Goal: Information Seeking & Learning: Learn about a topic

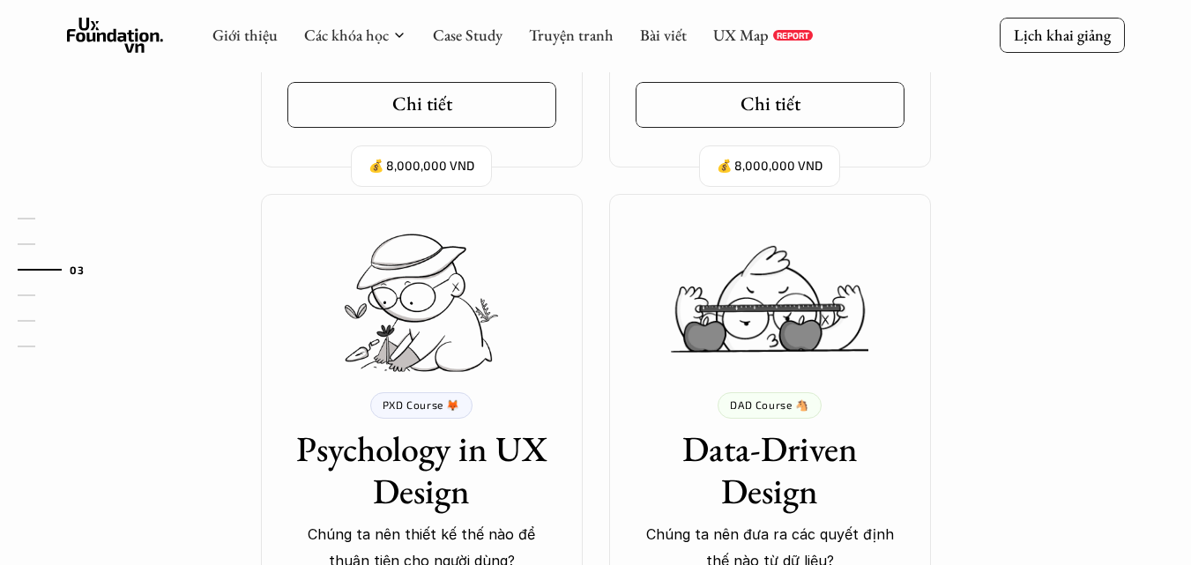
scroll to position [1783, 0]
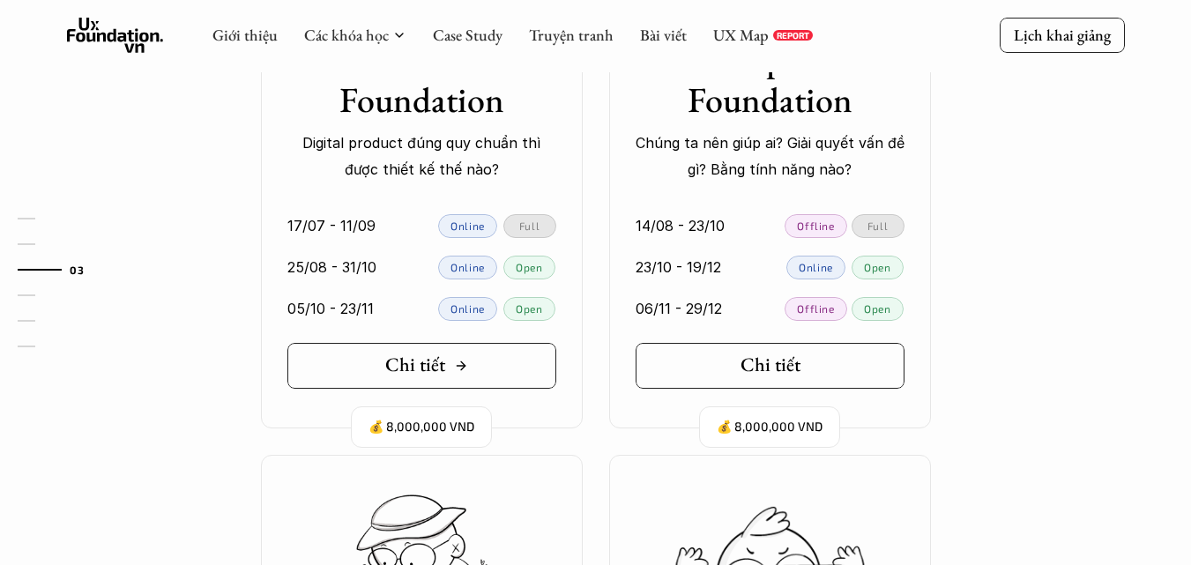
click at [481, 366] on link "Chi tiết" at bounding box center [421, 366] width 269 height 46
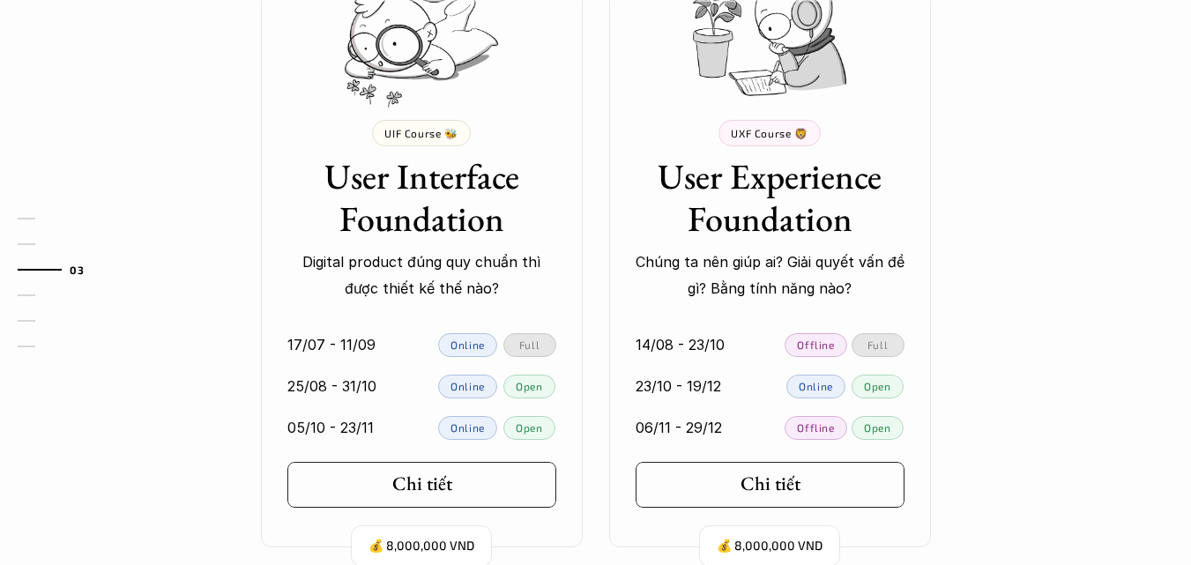
scroll to position [1695, 0]
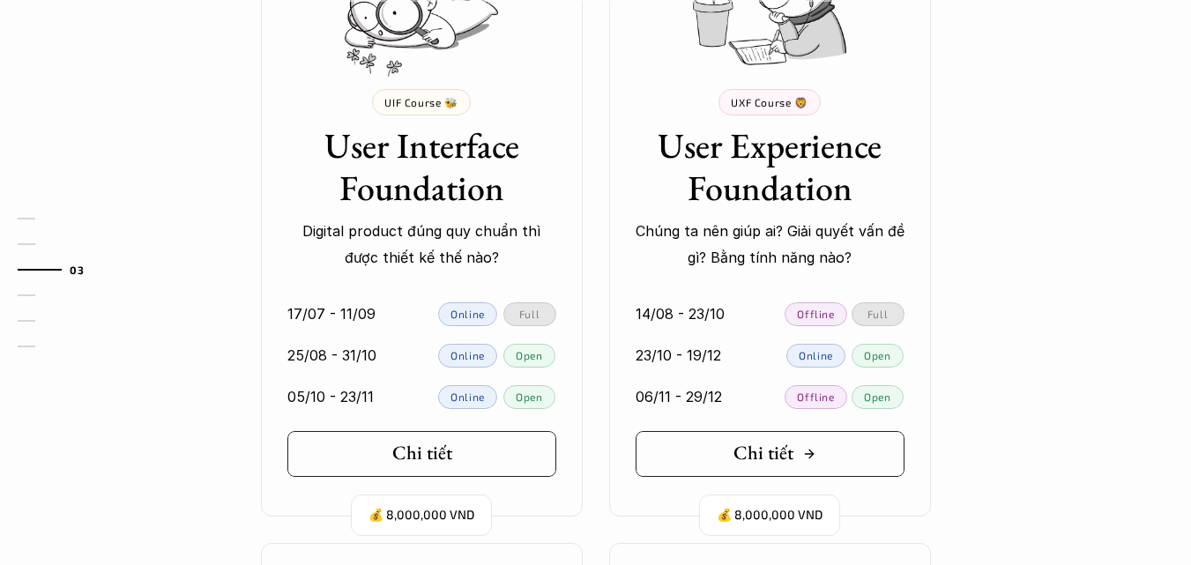
click at [765, 454] on h5 "Chi tiết" at bounding box center [763, 453] width 60 height 23
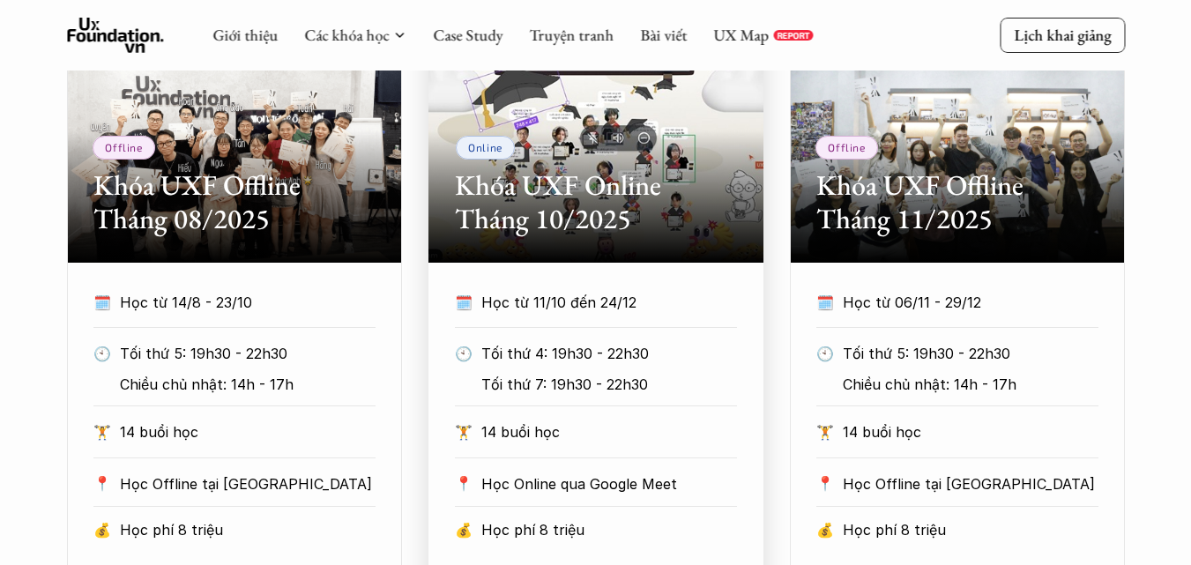
scroll to position [705, 0]
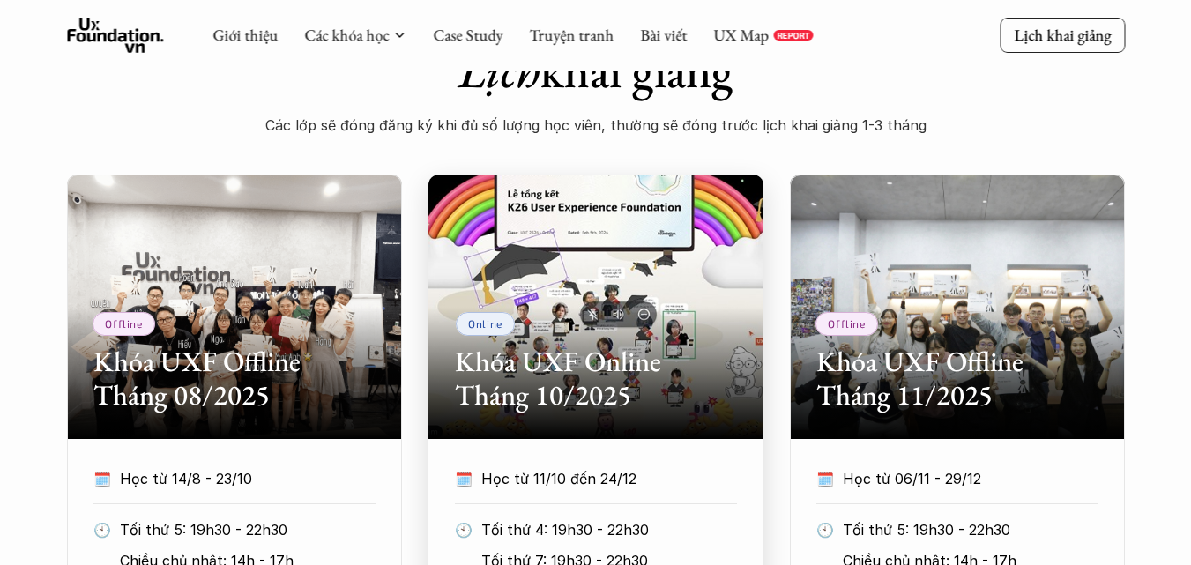
click at [670, 376] on h2 "Khóa UXF Online Tháng 10/2025" at bounding box center [596, 379] width 282 height 68
click at [621, 371] on h2 "Khóa UXF Online Tháng 10/2025" at bounding box center [596, 379] width 282 height 68
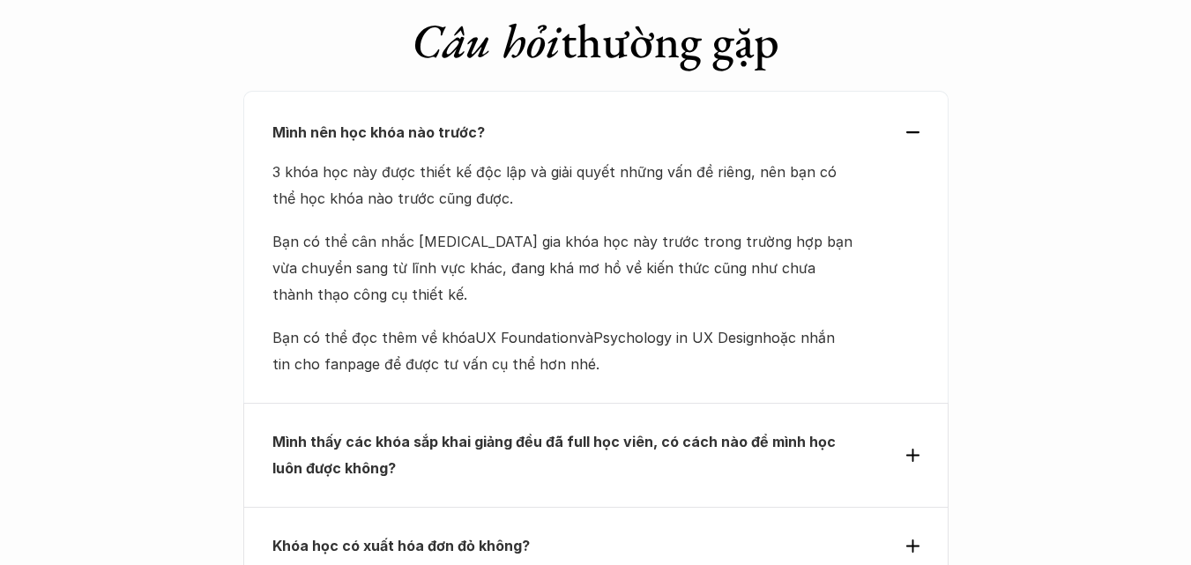
scroll to position [7663, 0]
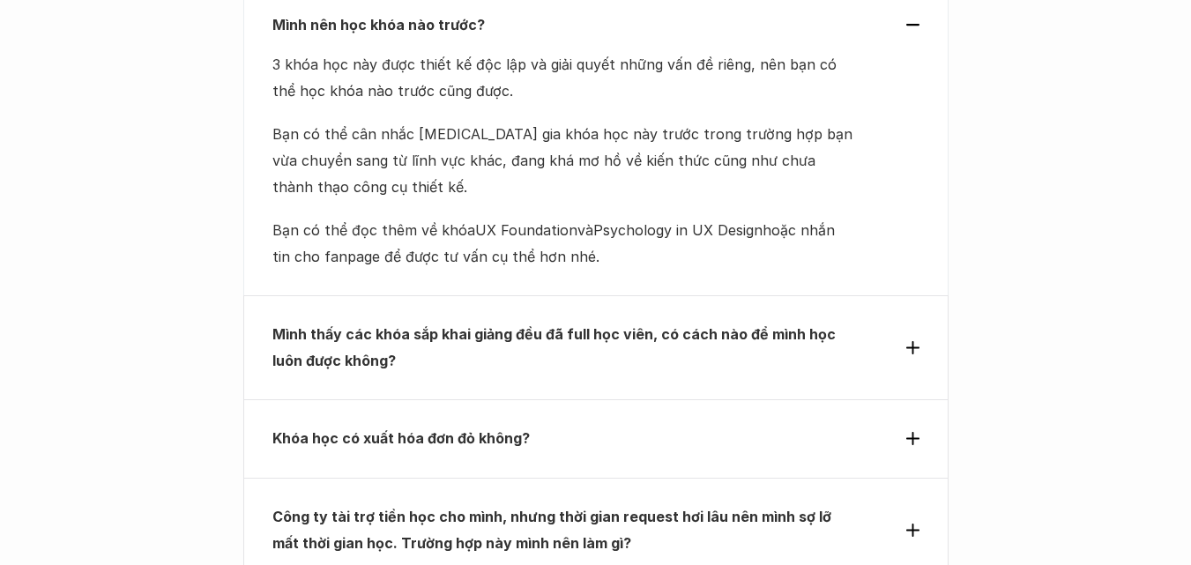
click at [912, 341] on use at bounding box center [912, 347] width 13 height 13
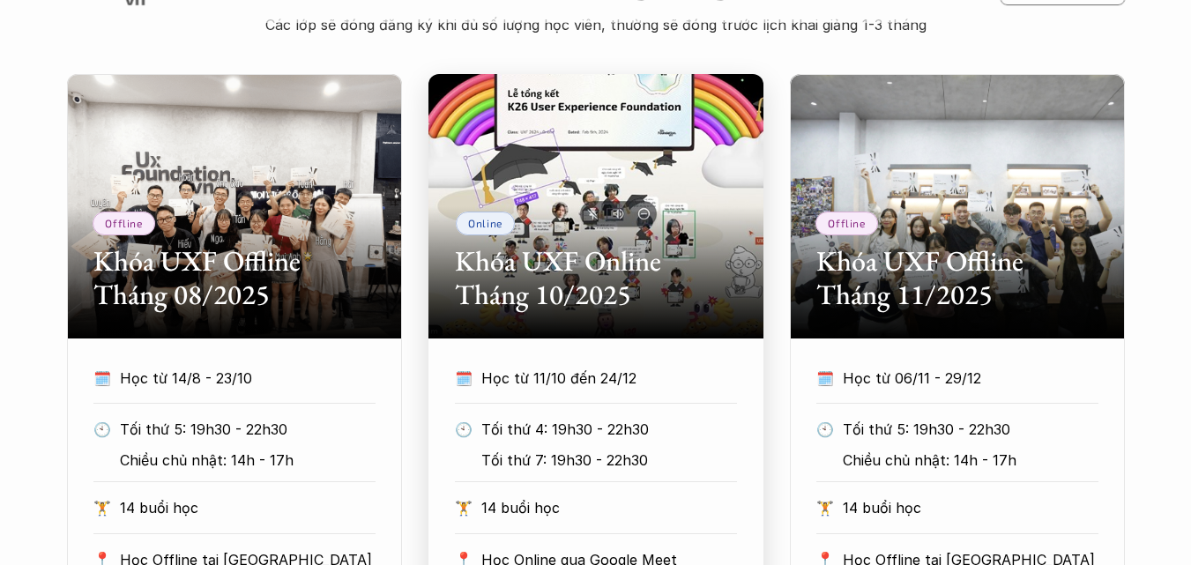
scroll to position [787, 0]
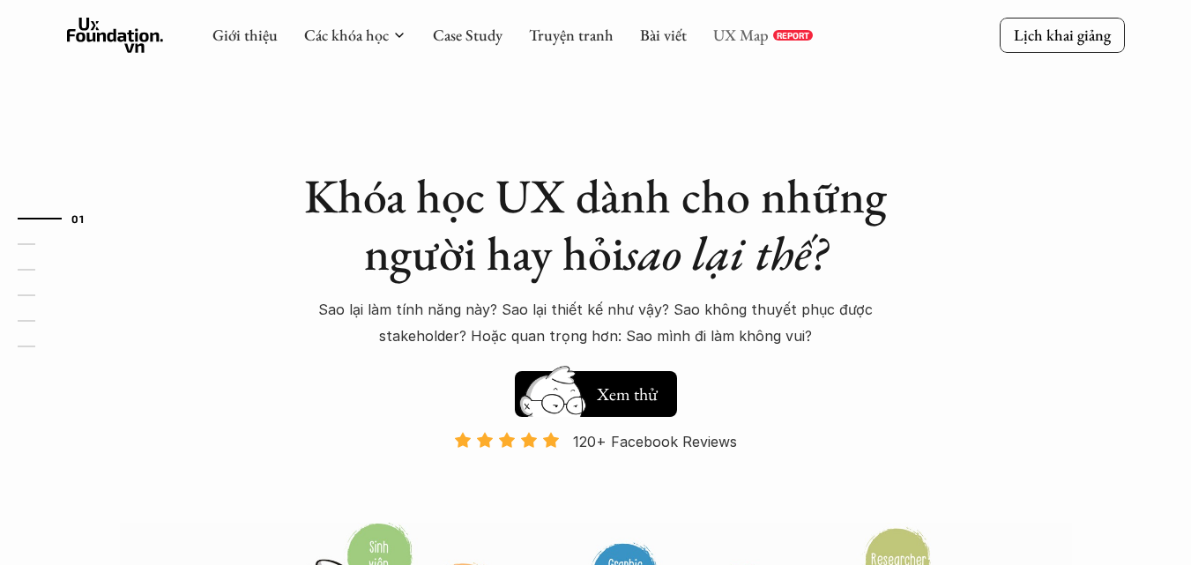
click at [734, 39] on link "UX Map" at bounding box center [741, 35] width 56 height 20
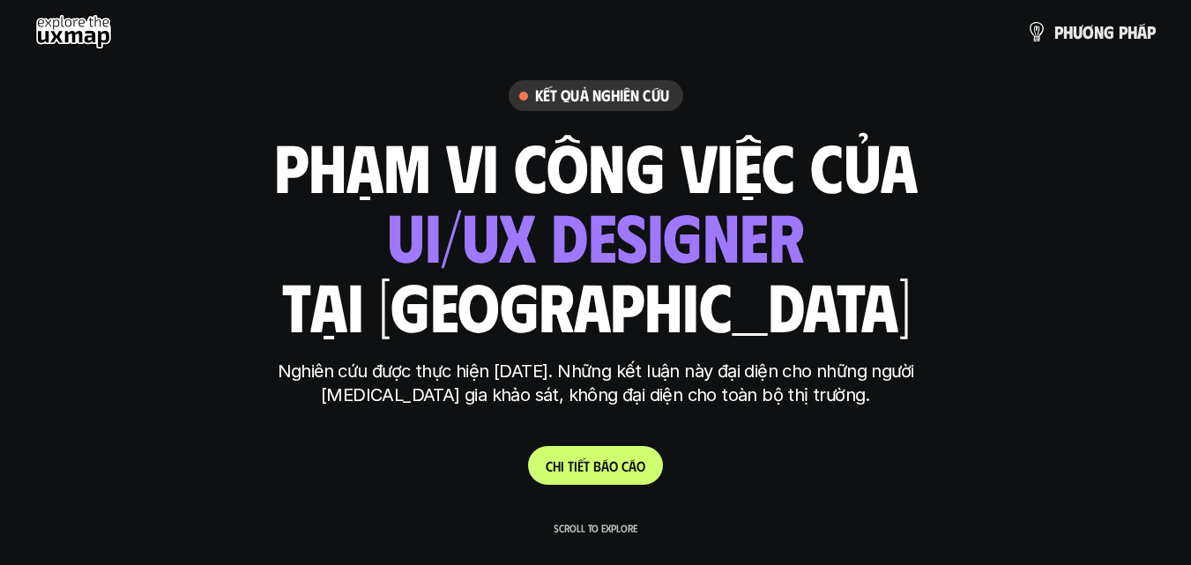
click at [599, 475] on link "C h i t i ế t b á o c á o" at bounding box center [595, 465] width 135 height 39
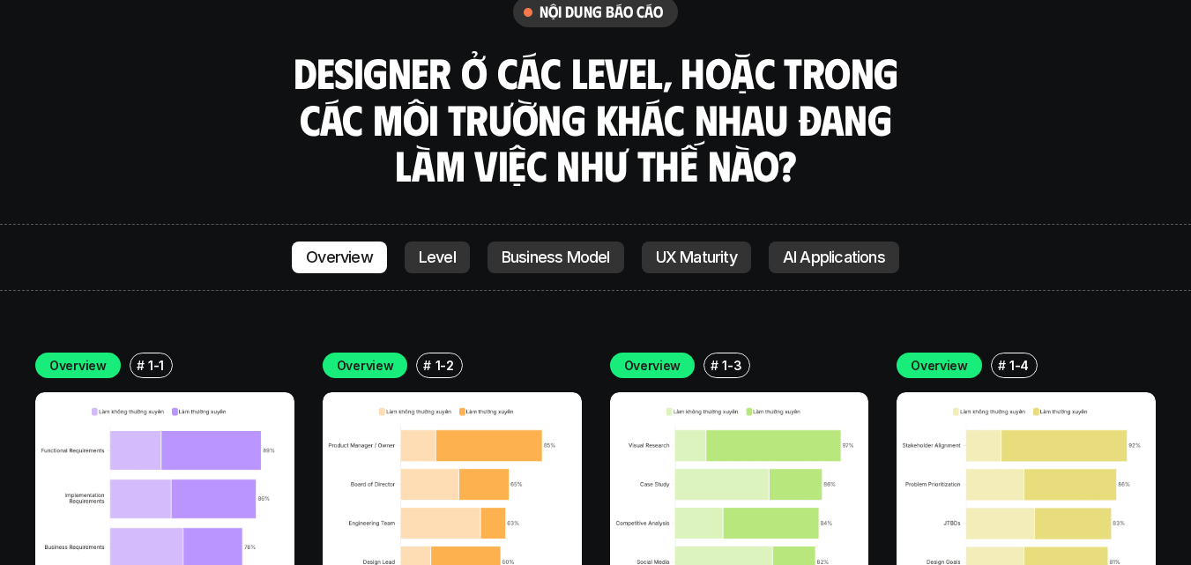
scroll to position [4924, 0]
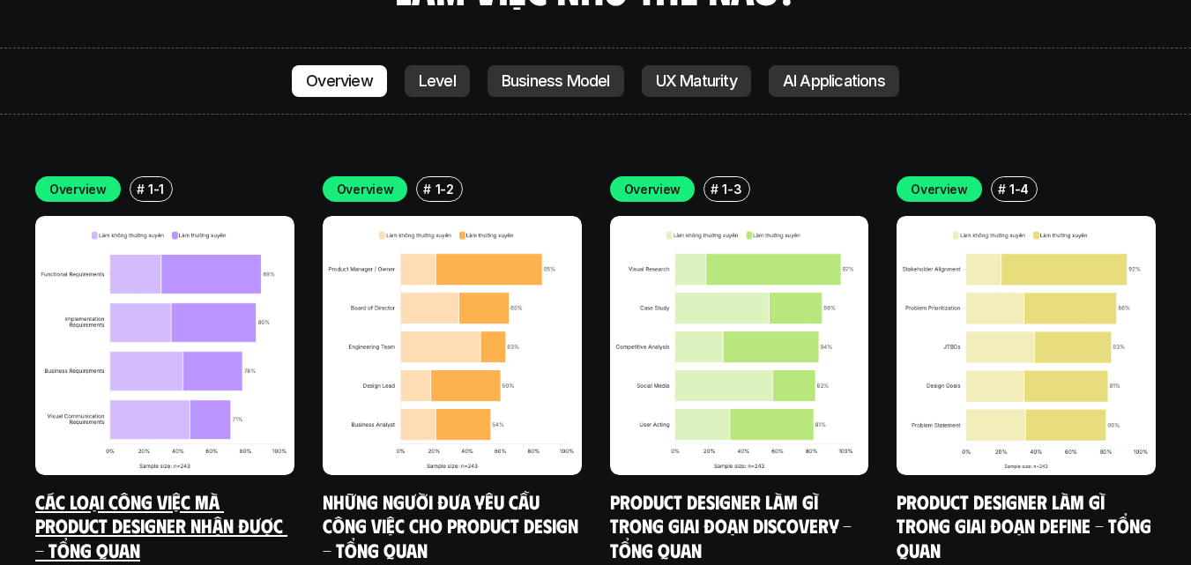
click at [188, 284] on img at bounding box center [164, 345] width 259 height 259
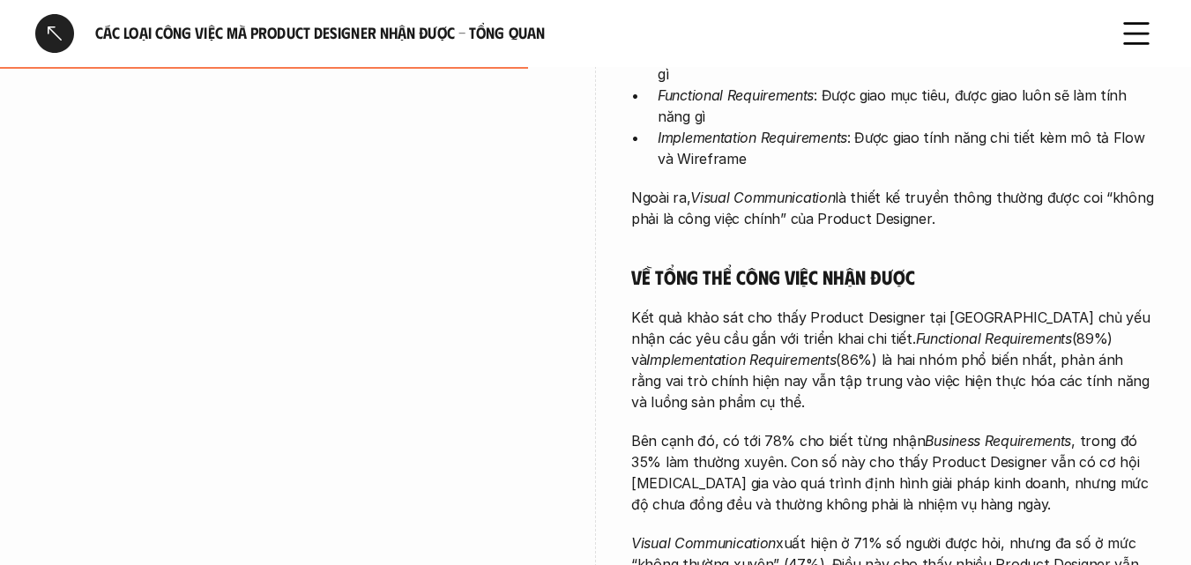
scroll to position [617, 0]
